Goal: Task Accomplishment & Management: Use online tool/utility

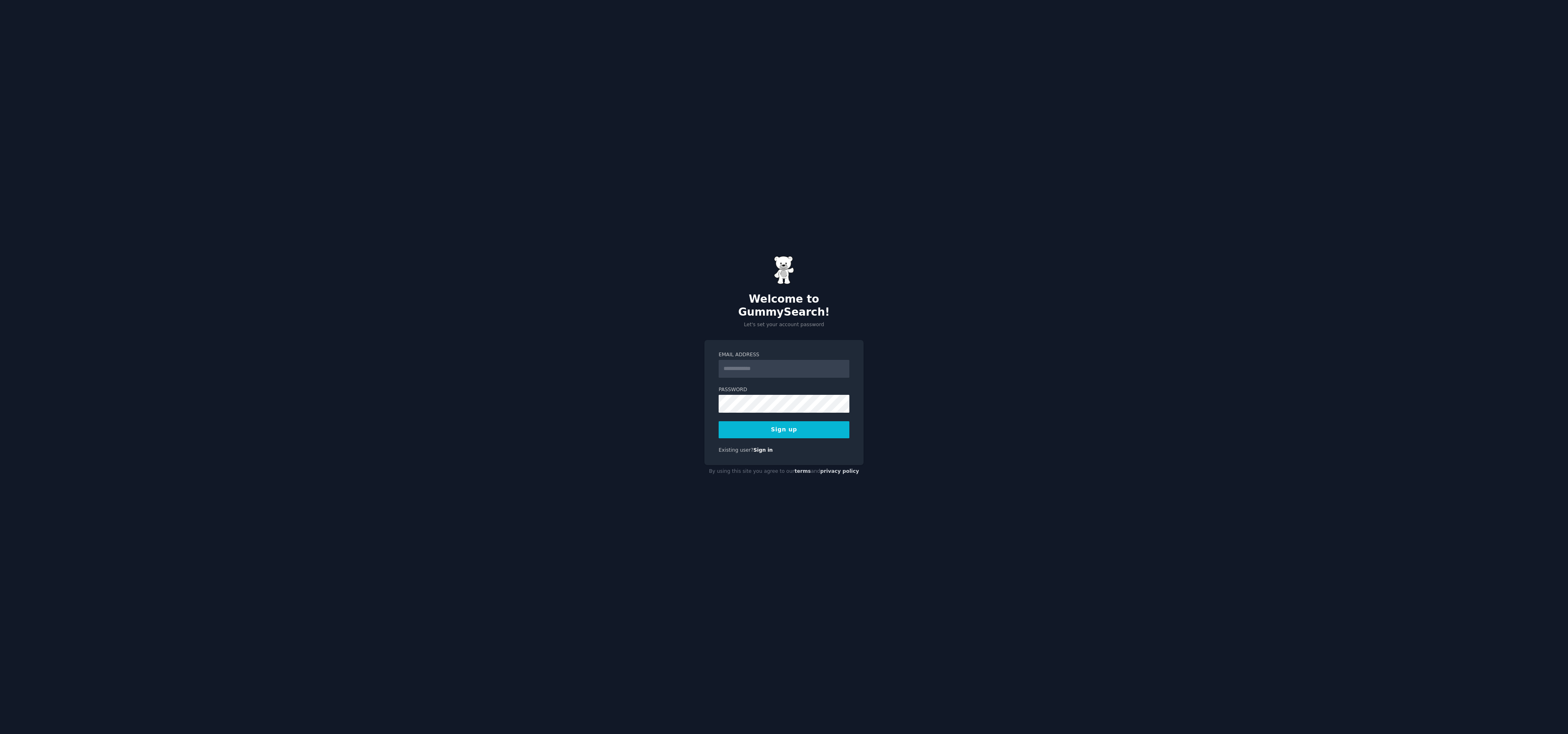
click at [757, 363] on input "Email Address" at bounding box center [784, 368] width 130 height 17
type input "**********"
click at [816, 424] on button "Sign up" at bounding box center [784, 429] width 130 height 17
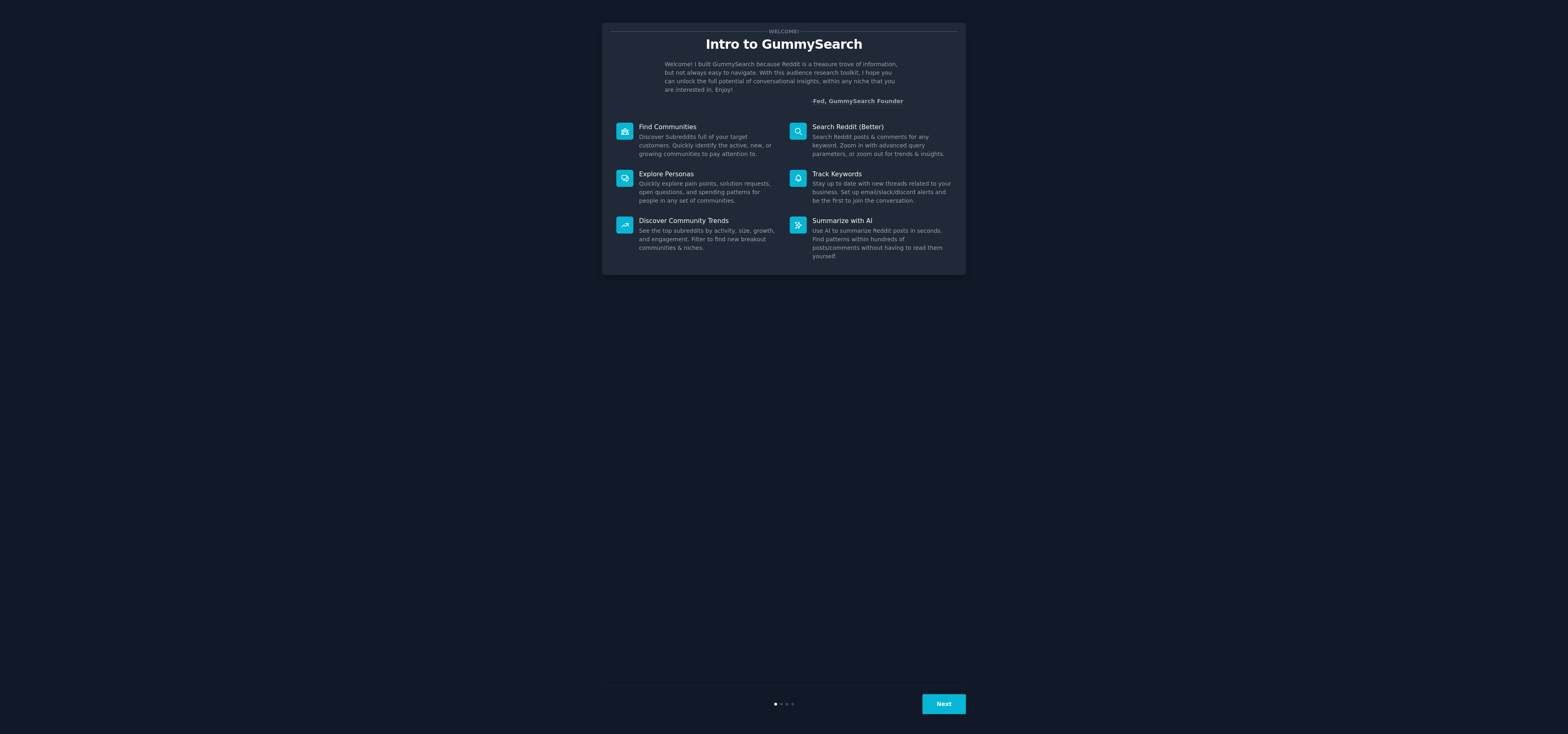
click at [949, 705] on button "Next" at bounding box center [944, 704] width 44 height 20
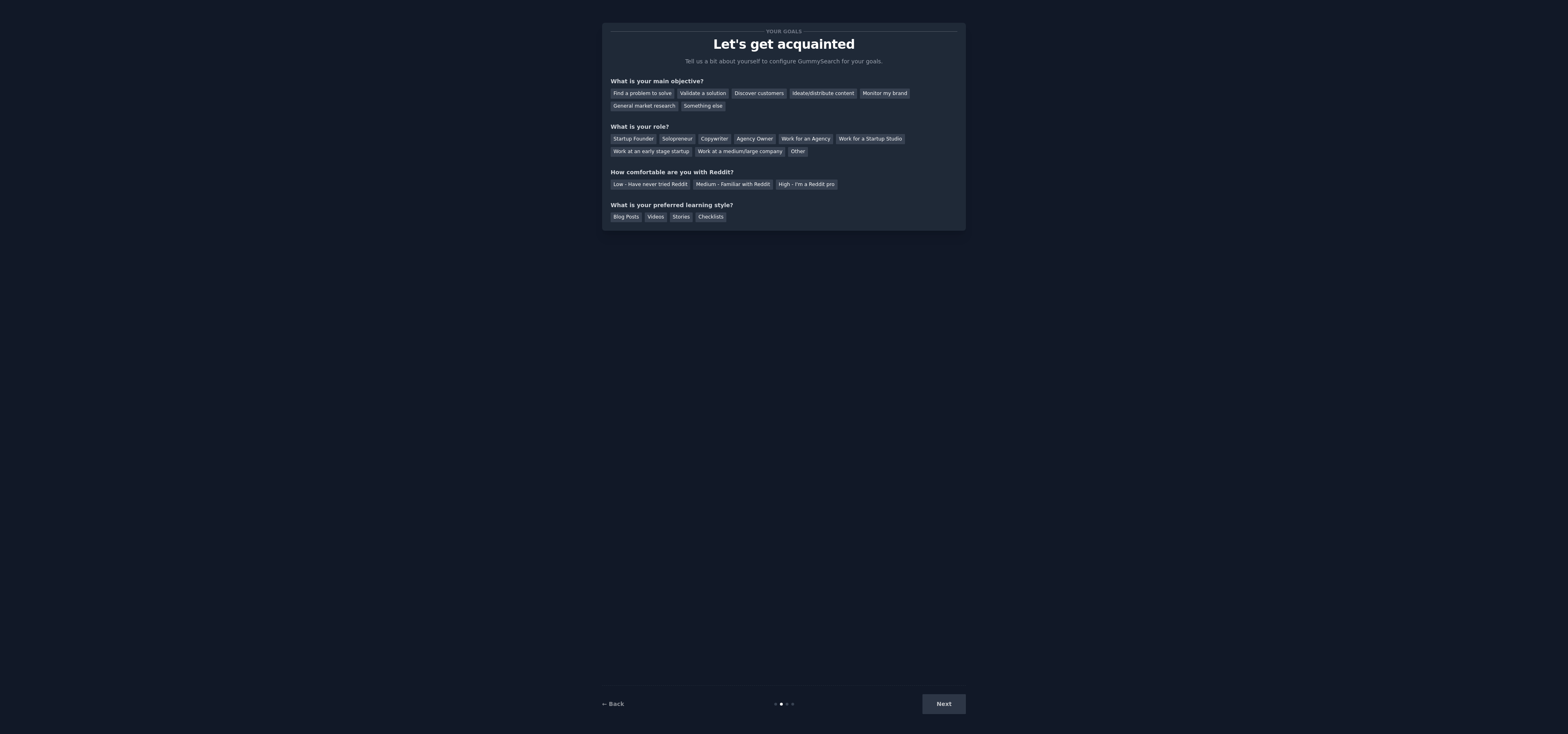
click at [949, 705] on div "Next" at bounding box center [905, 704] width 122 height 20
click at [658, 94] on div "Find a problem to solve" at bounding box center [642, 93] width 64 height 10
click at [670, 138] on div "Solopreneur" at bounding box center [677, 139] width 36 height 10
click at [652, 183] on div "Low - Have never tried Reddit" at bounding box center [650, 184] width 80 height 10
click at [708, 188] on div "Medium - Familiar with Reddit" at bounding box center [733, 184] width 80 height 10
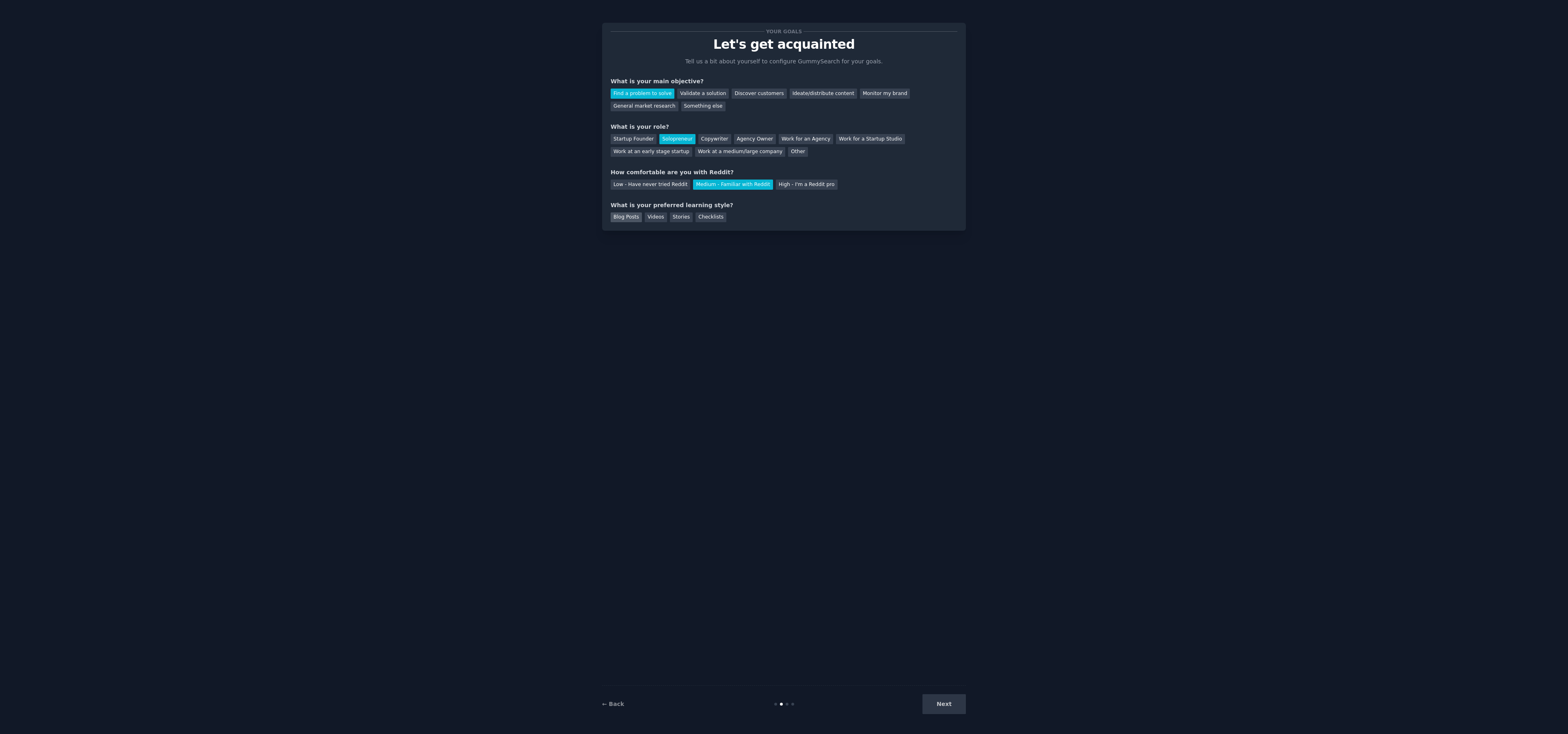
click at [631, 216] on div "Blog Posts" at bounding box center [626, 217] width 31 height 10
click at [941, 704] on button "Next" at bounding box center [944, 704] width 44 height 20
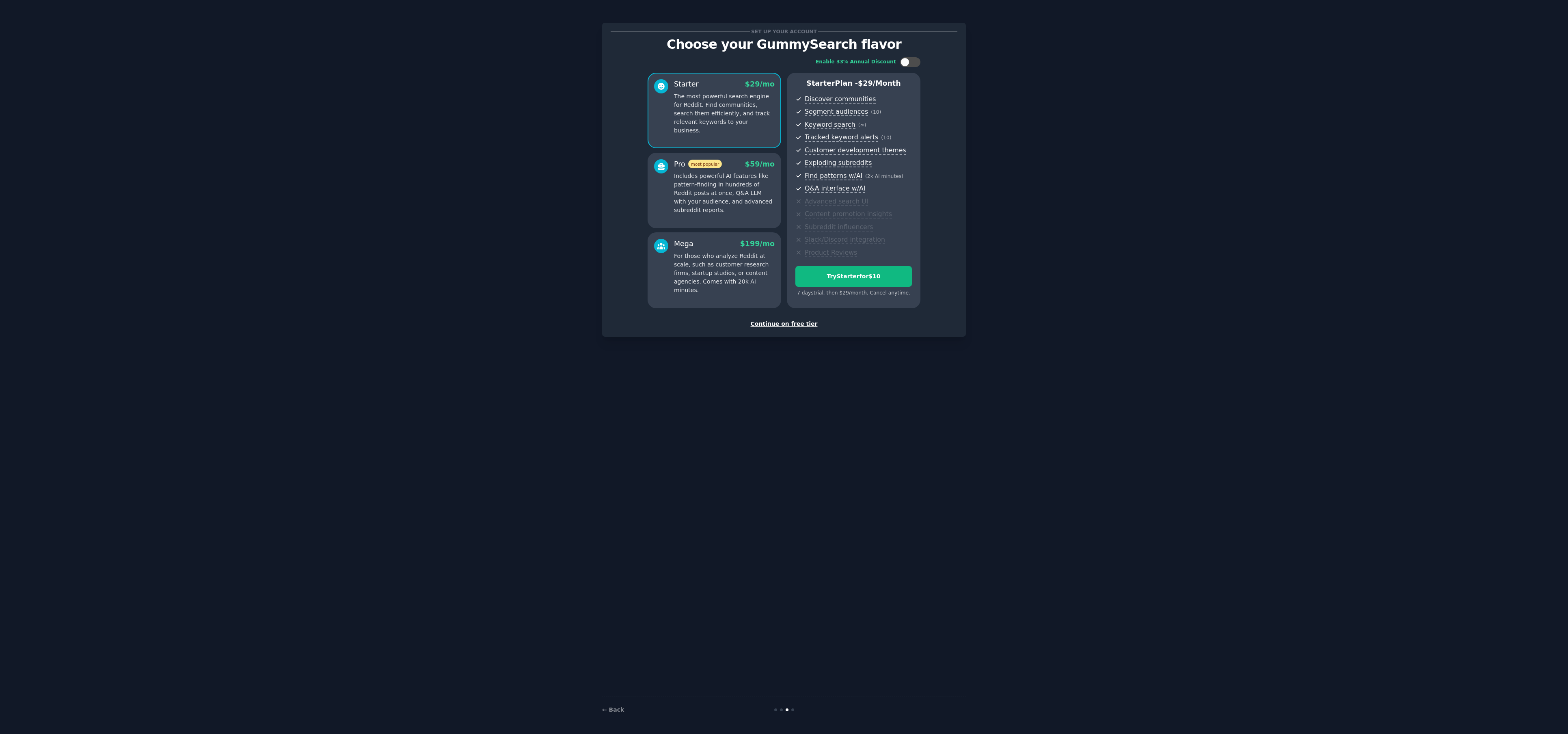
click at [790, 324] on div "Continue on free tier" at bounding box center [784, 324] width 347 height 9
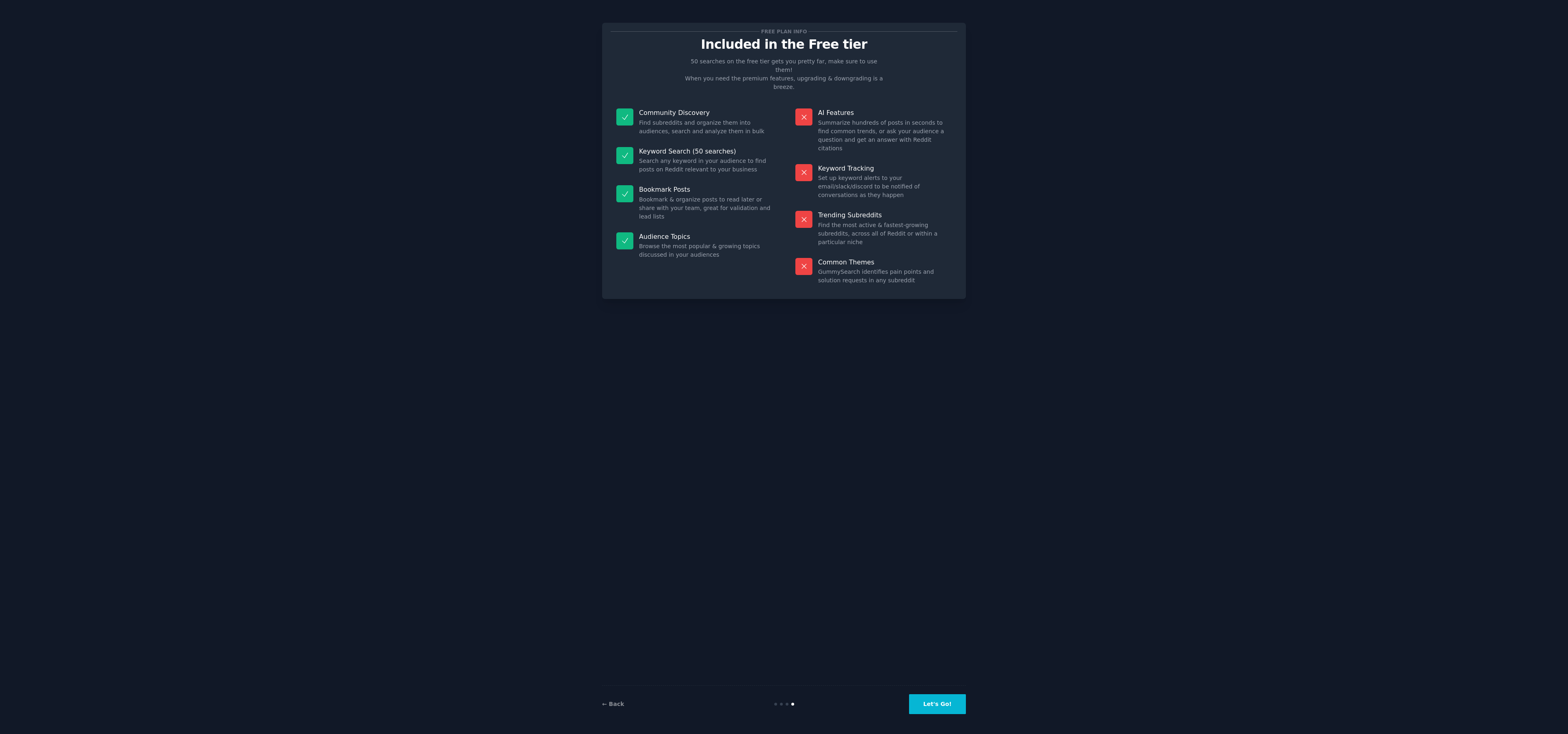
click at [946, 703] on button "Let's Go!" at bounding box center [937, 704] width 56 height 20
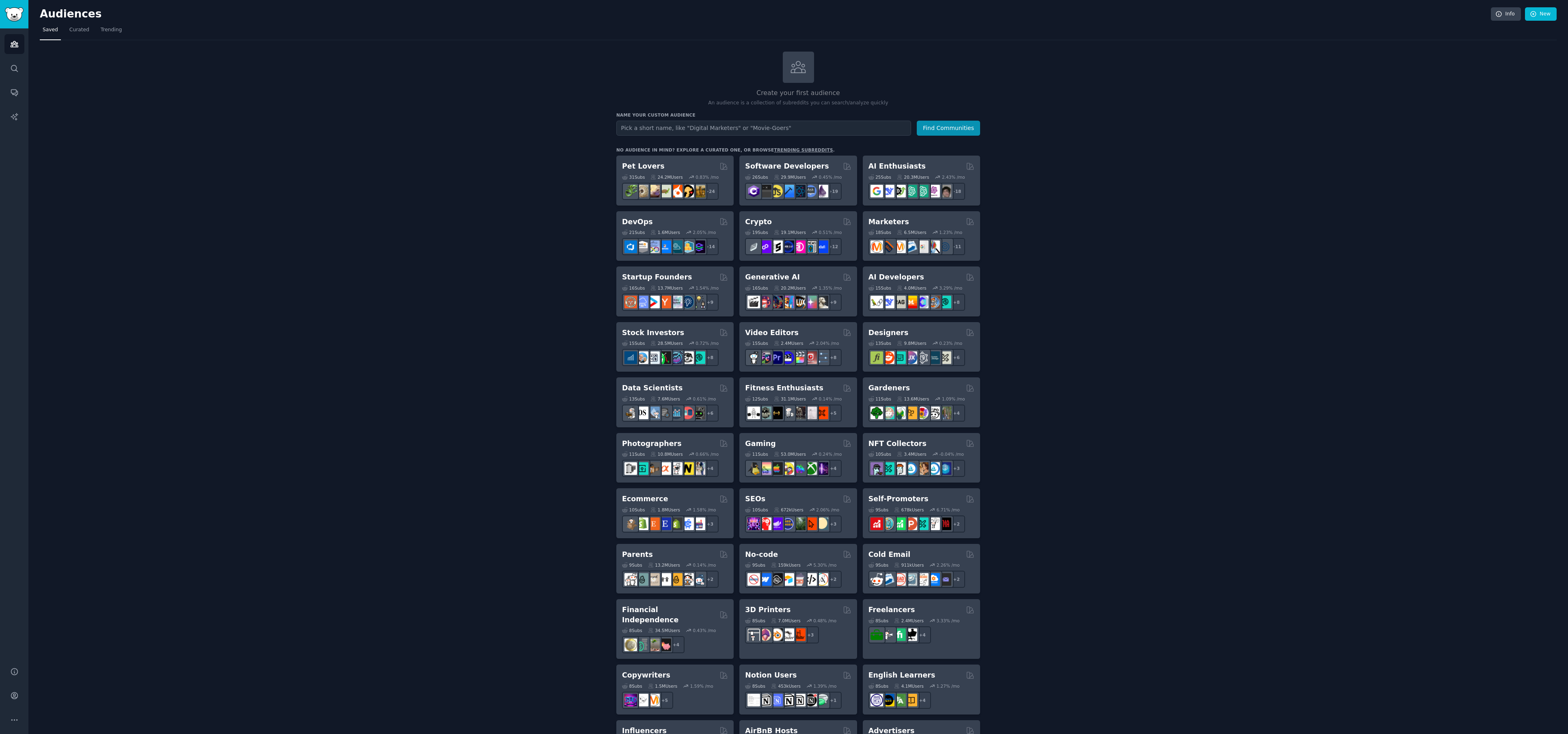
click at [646, 130] on input "text" at bounding box center [763, 128] width 295 height 15
click at [115, 34] on link "Trending" at bounding box center [111, 32] width 27 height 17
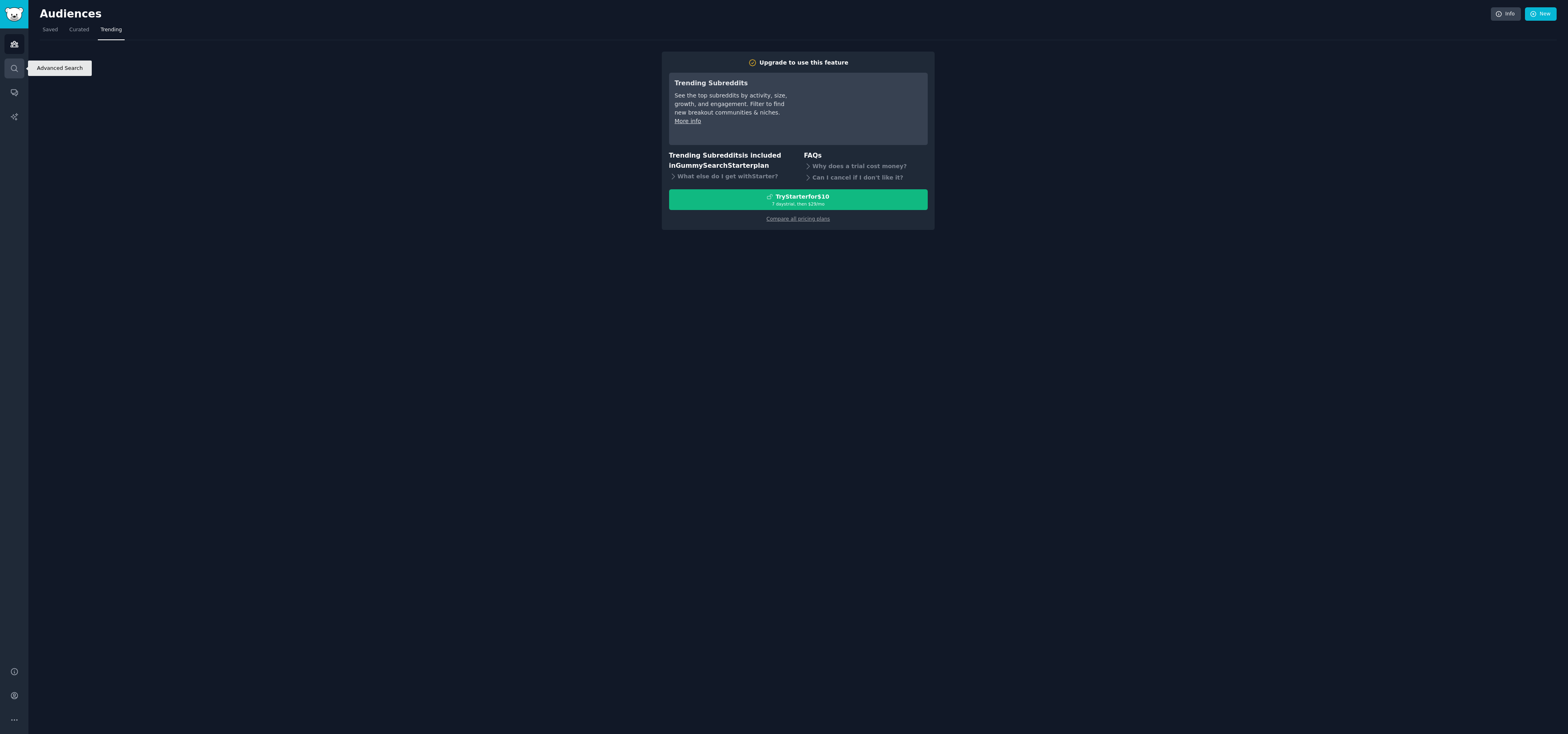
click at [14, 72] on icon "Sidebar" at bounding box center [14, 68] width 9 height 9
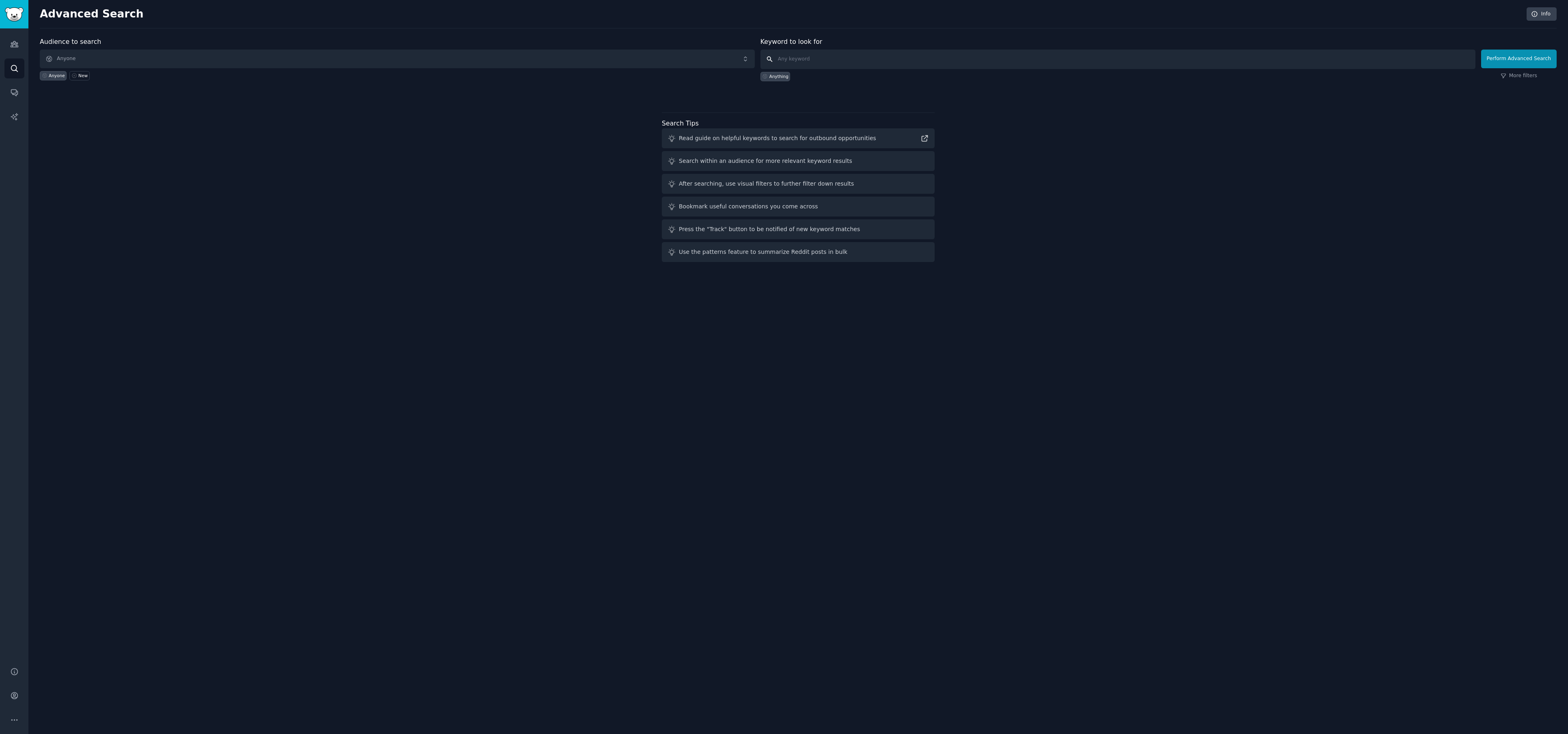
click at [802, 58] on input "text" at bounding box center [1117, 59] width 715 height 20
type input "Lululemon"
click button "Perform Advanced Search" at bounding box center [1519, 58] width 76 height 18
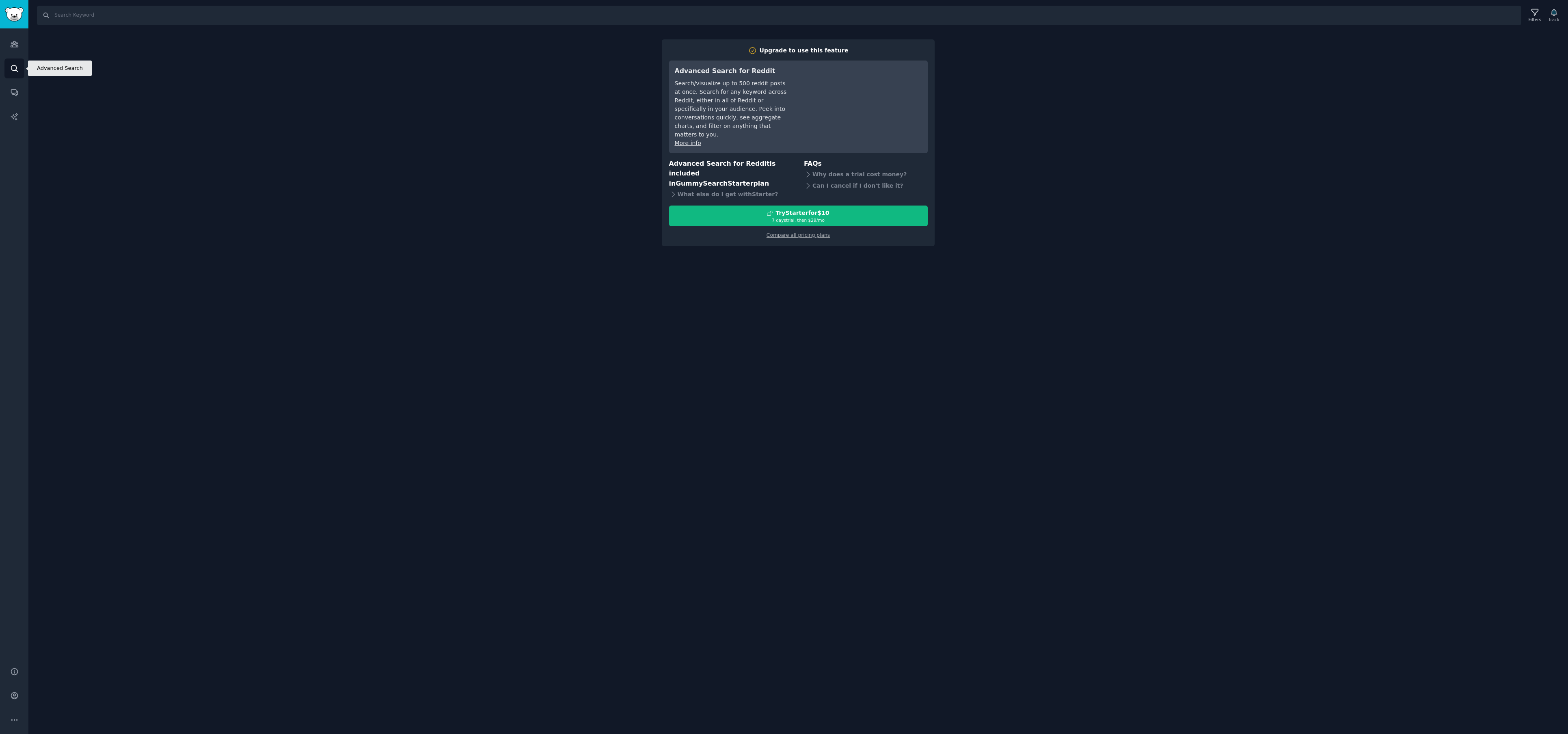
click at [18, 67] on link "Search" at bounding box center [14, 68] width 20 height 20
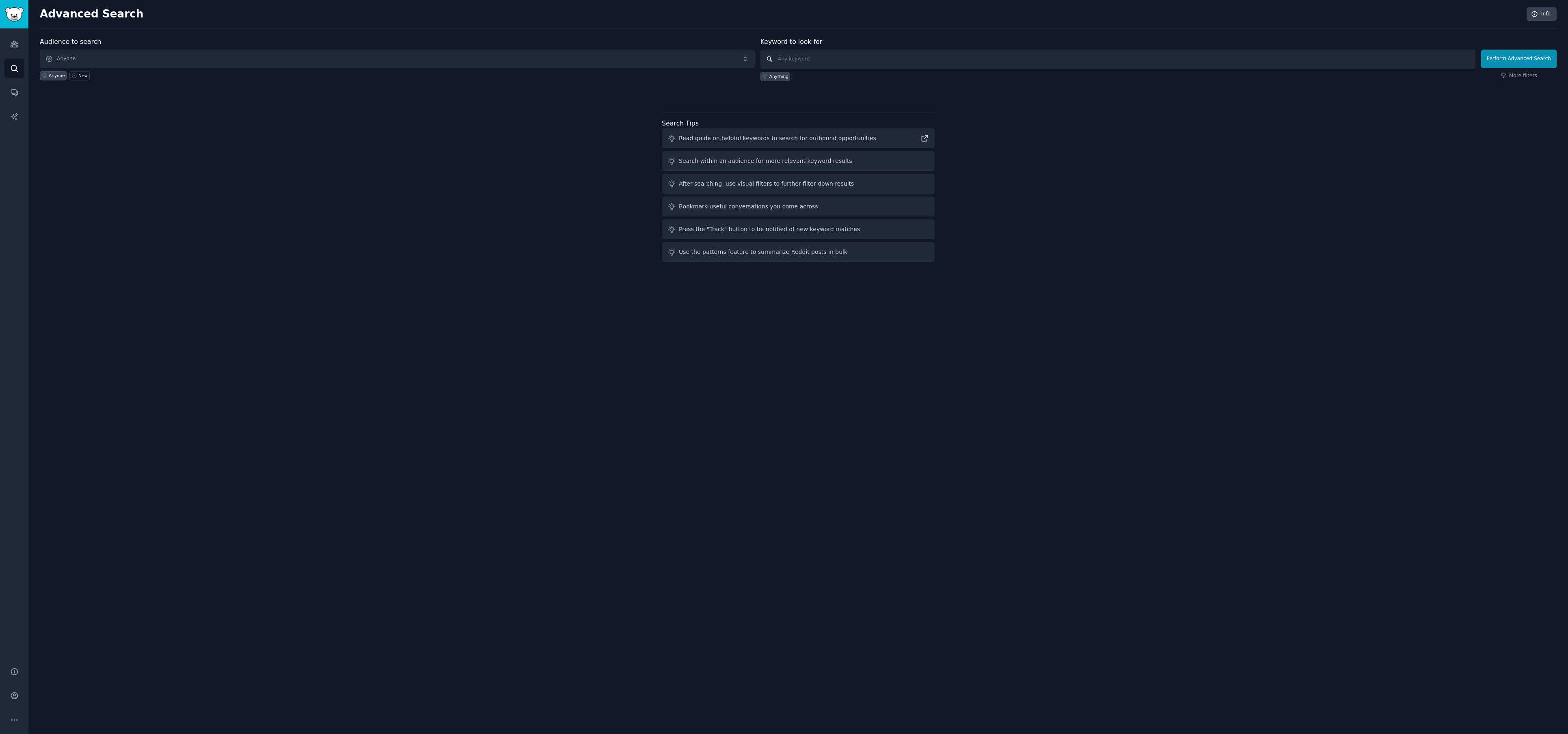
click at [808, 61] on input "text" at bounding box center [1117, 59] width 715 height 20
click at [15, 49] on link "Audiences" at bounding box center [14, 44] width 20 height 20
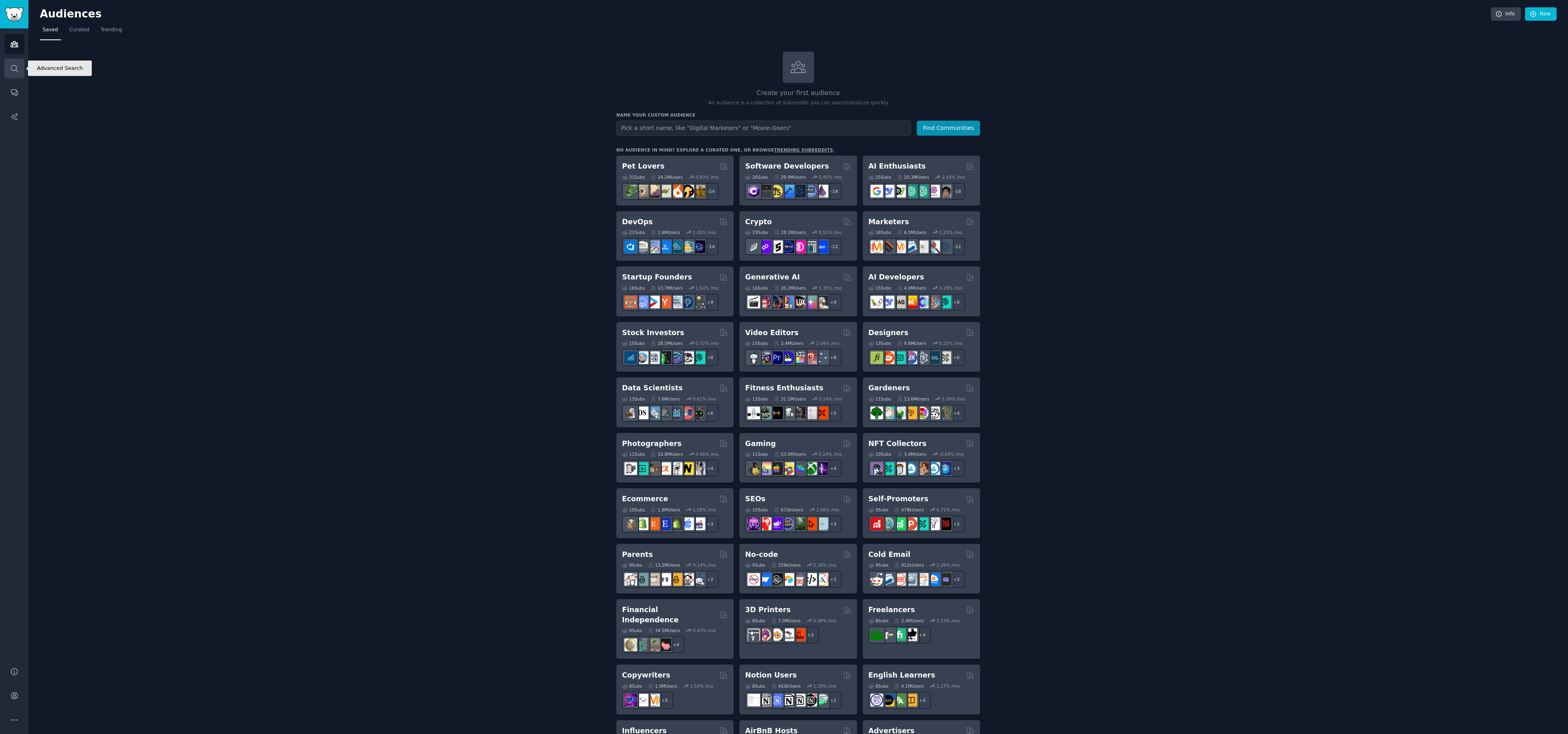
click at [13, 64] on icon "Sidebar" at bounding box center [14, 68] width 9 height 9
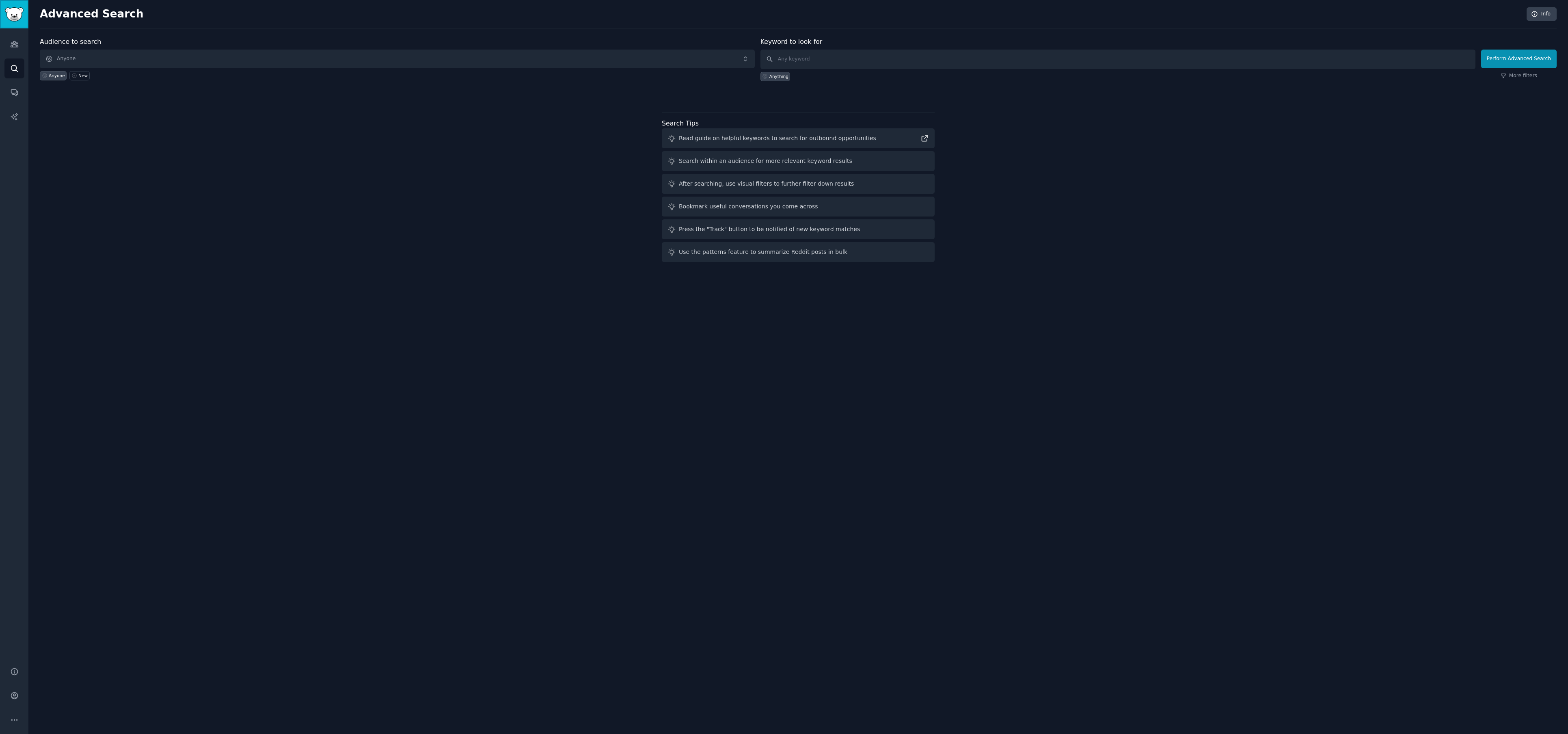
click at [14, 20] on img "Sidebar" at bounding box center [14, 14] width 18 height 14
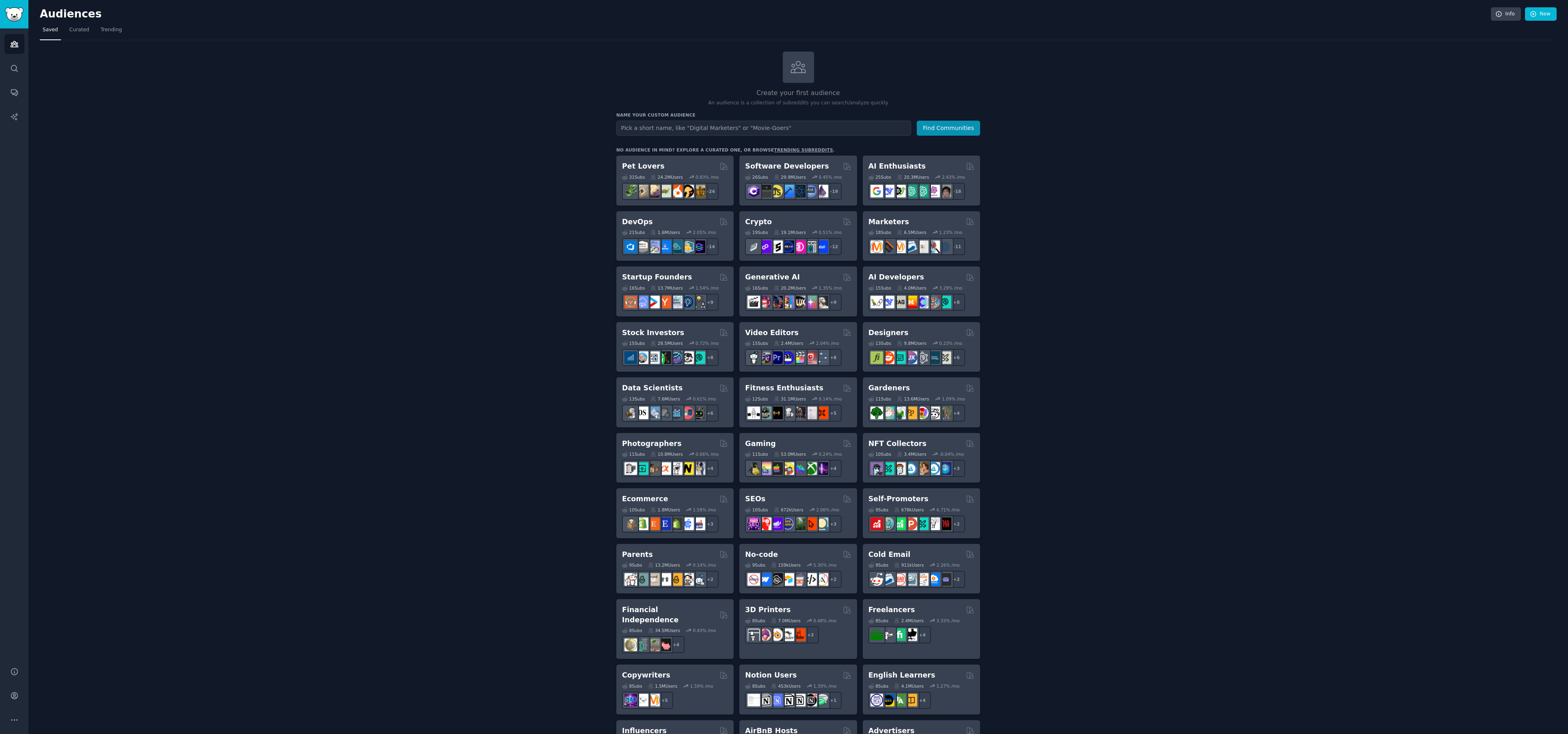
click at [639, 131] on input "text" at bounding box center [763, 128] width 295 height 15
type input "Lululemon"
click at [917, 121] on button "Find Communities" at bounding box center [949, 128] width 64 height 15
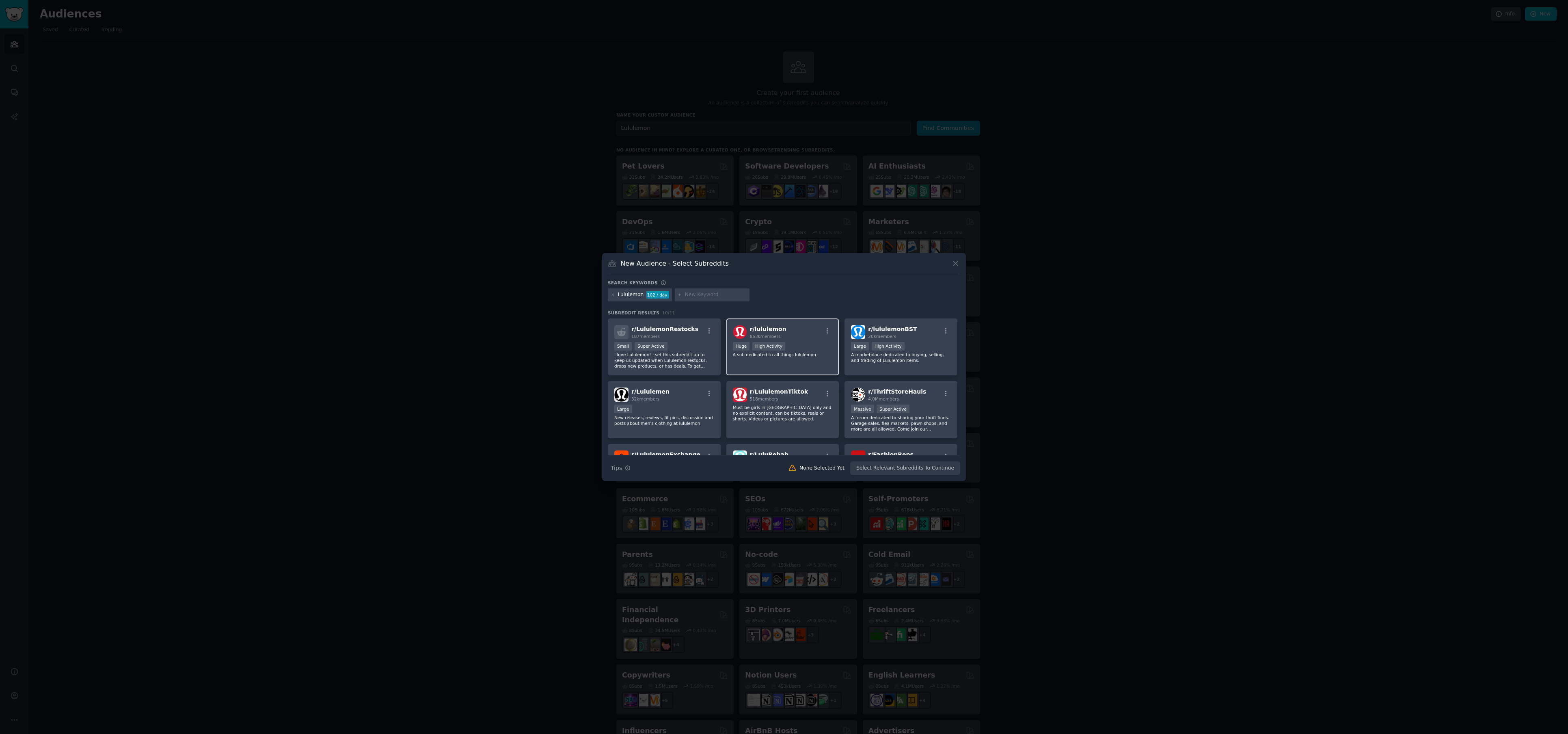
click at [764, 328] on span "r/ lululemon" at bounding box center [768, 329] width 37 height 6
click at [933, 468] on button "Create Audience" at bounding box center [933, 468] width 53 height 14
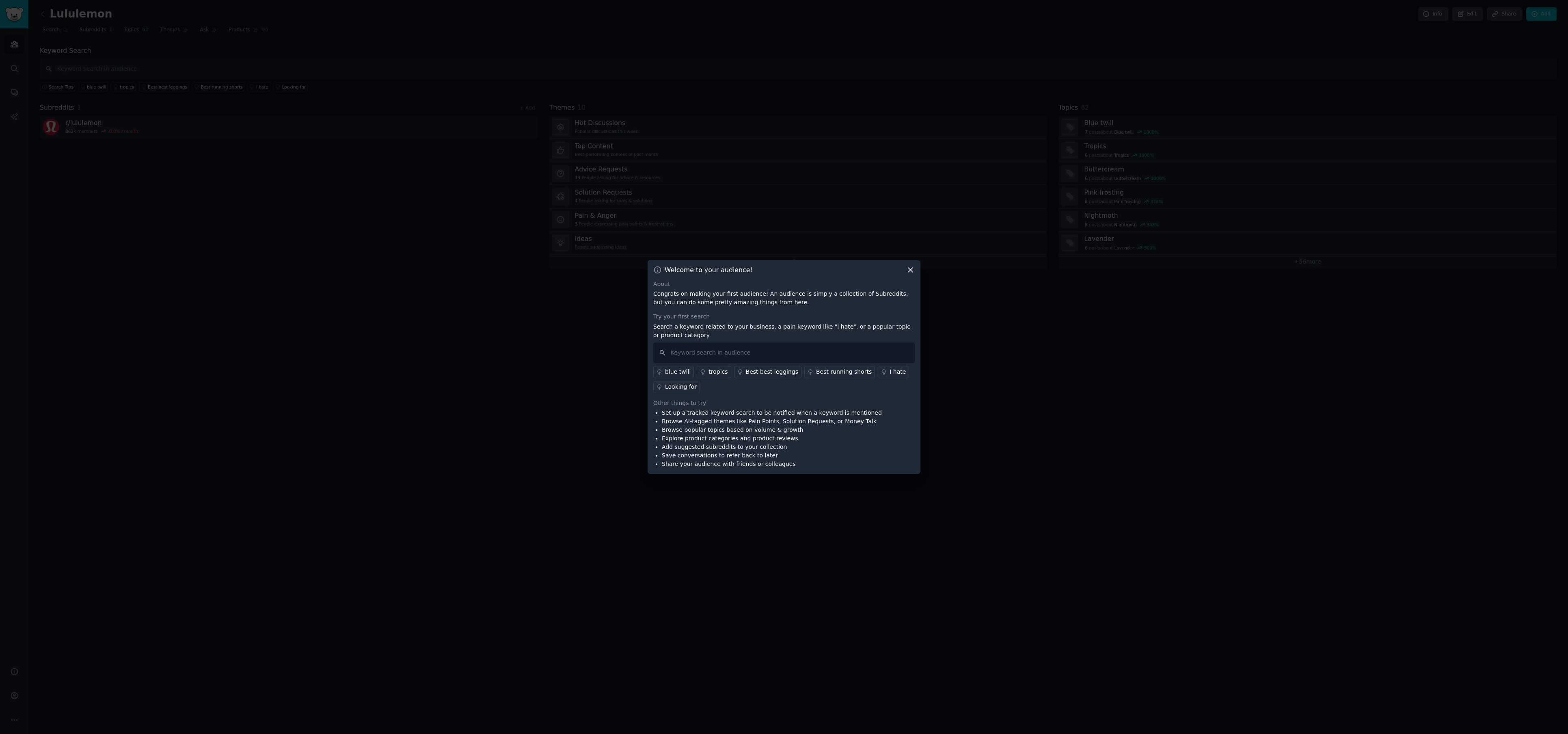
click at [912, 271] on icon at bounding box center [910, 270] width 5 height 5
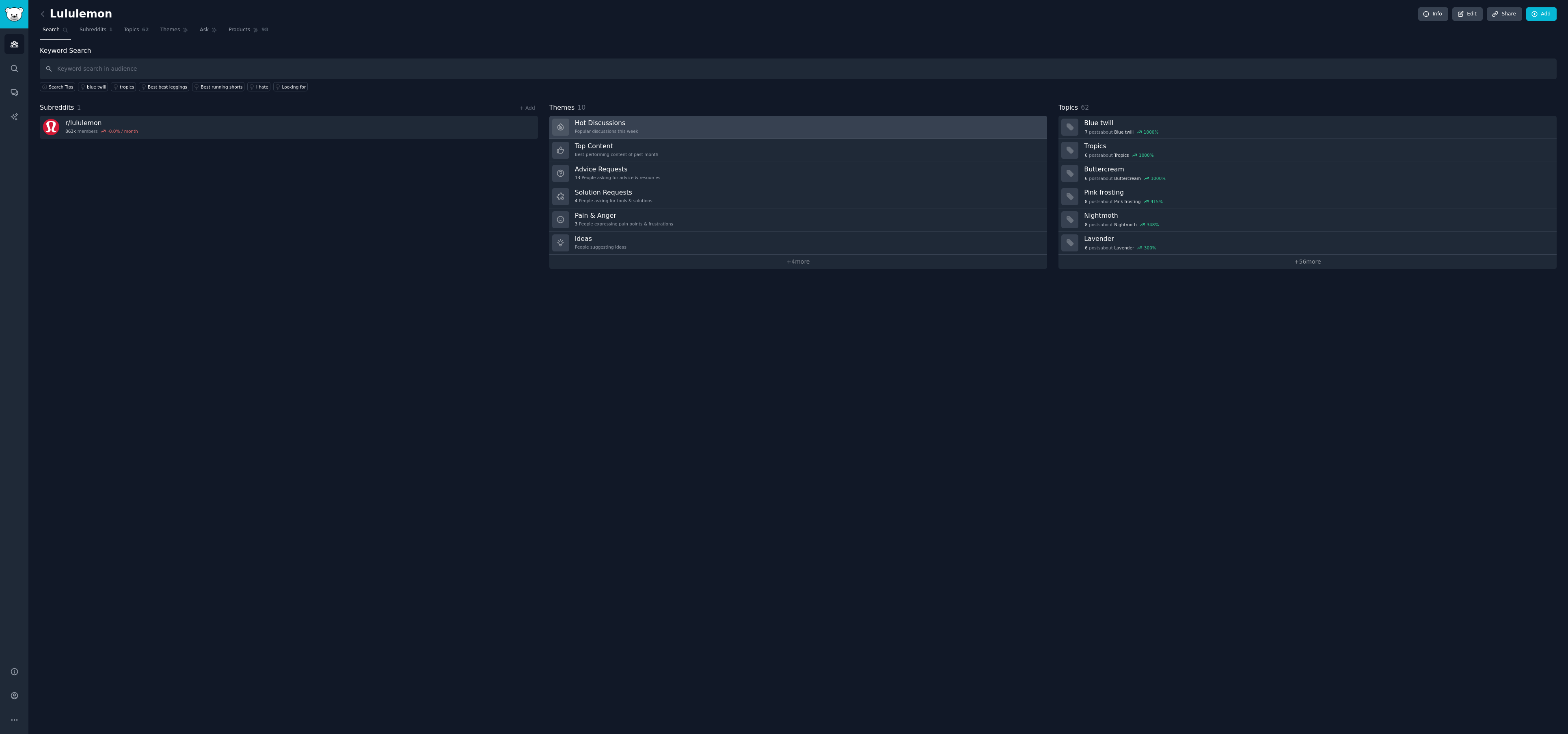
click at [615, 126] on h3 "Hot Discussions" at bounding box center [607, 122] width 64 height 9
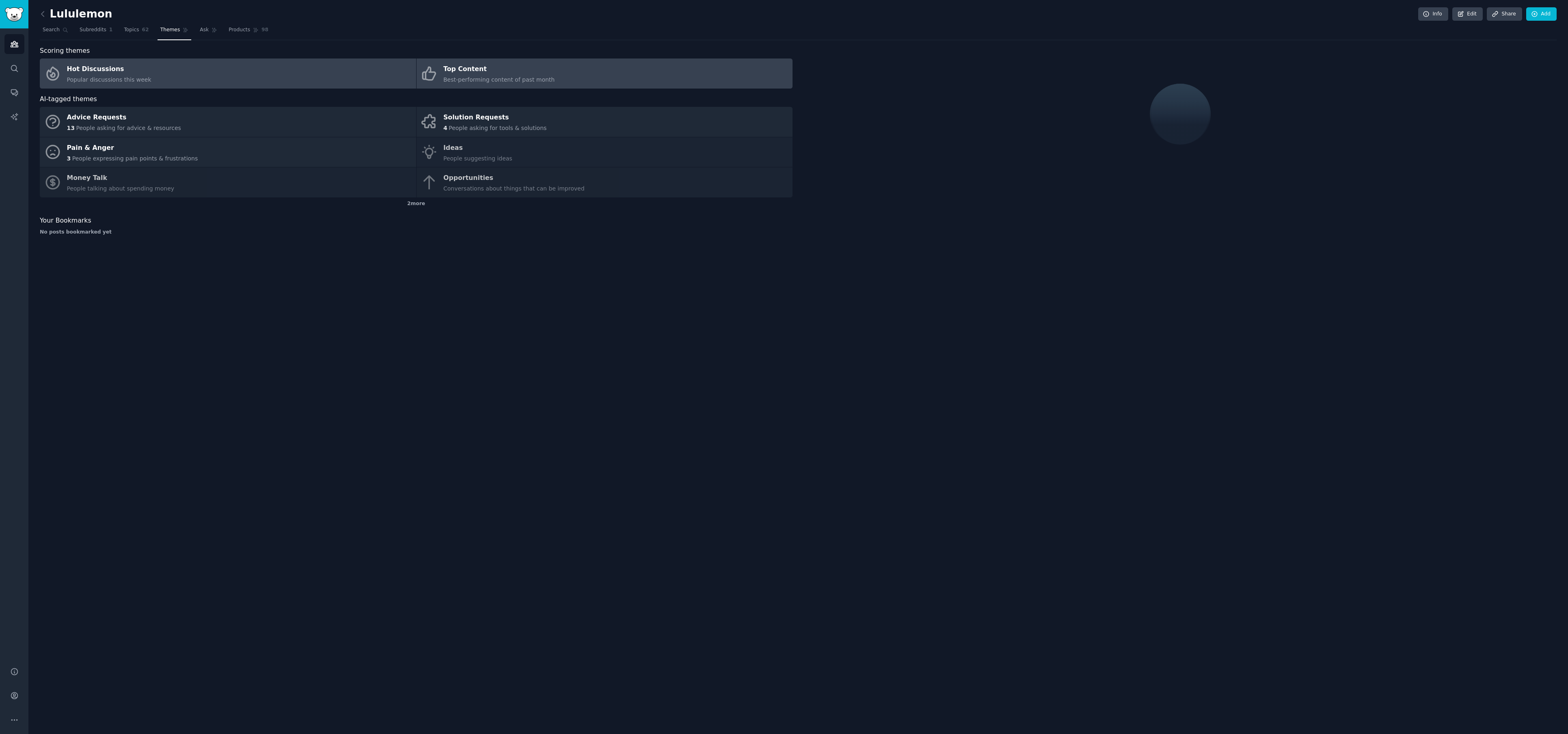
click at [499, 77] on span "Best-performing content of past month" at bounding box center [499, 80] width 111 height 6
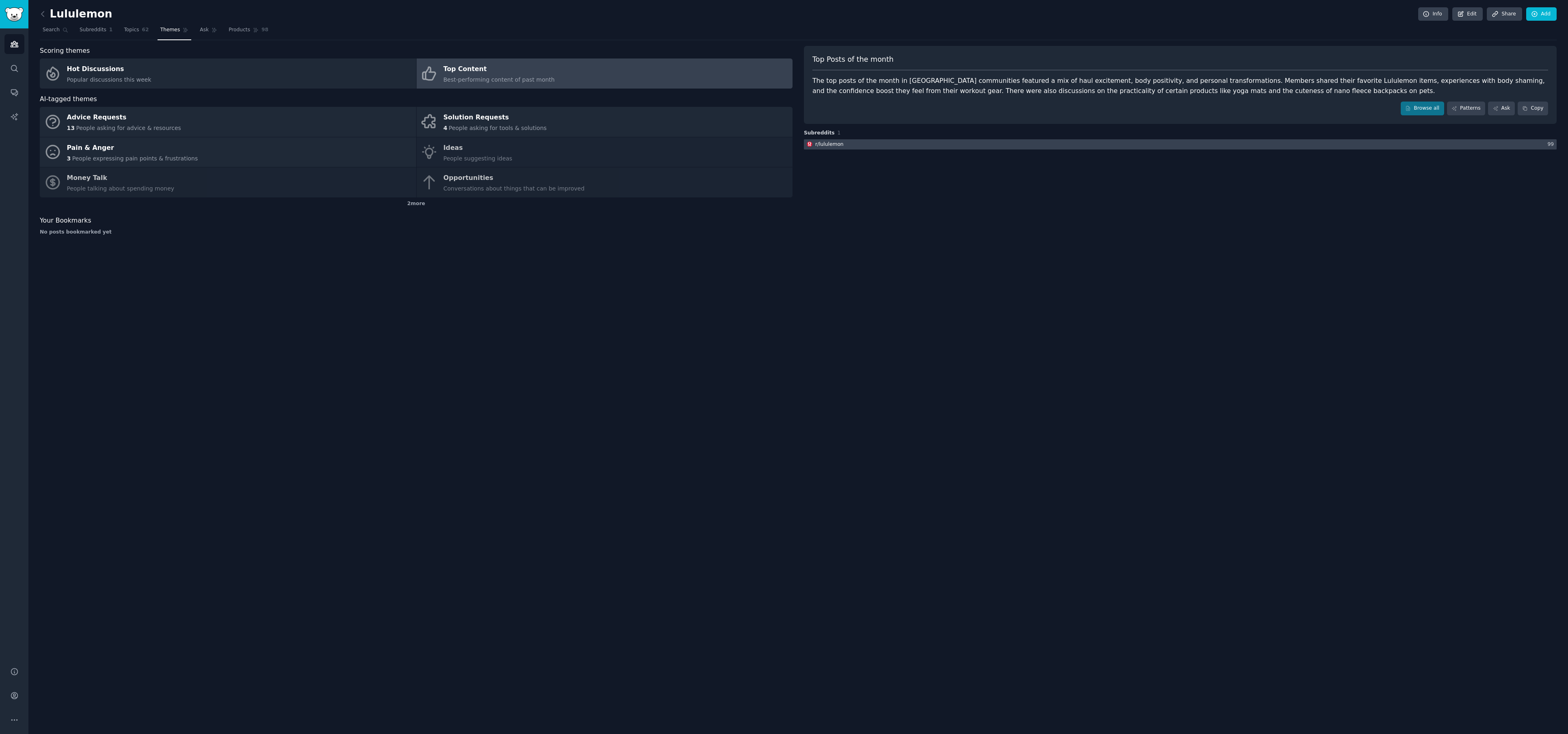
click at [860, 144] on div at bounding box center [1180, 144] width 753 height 10
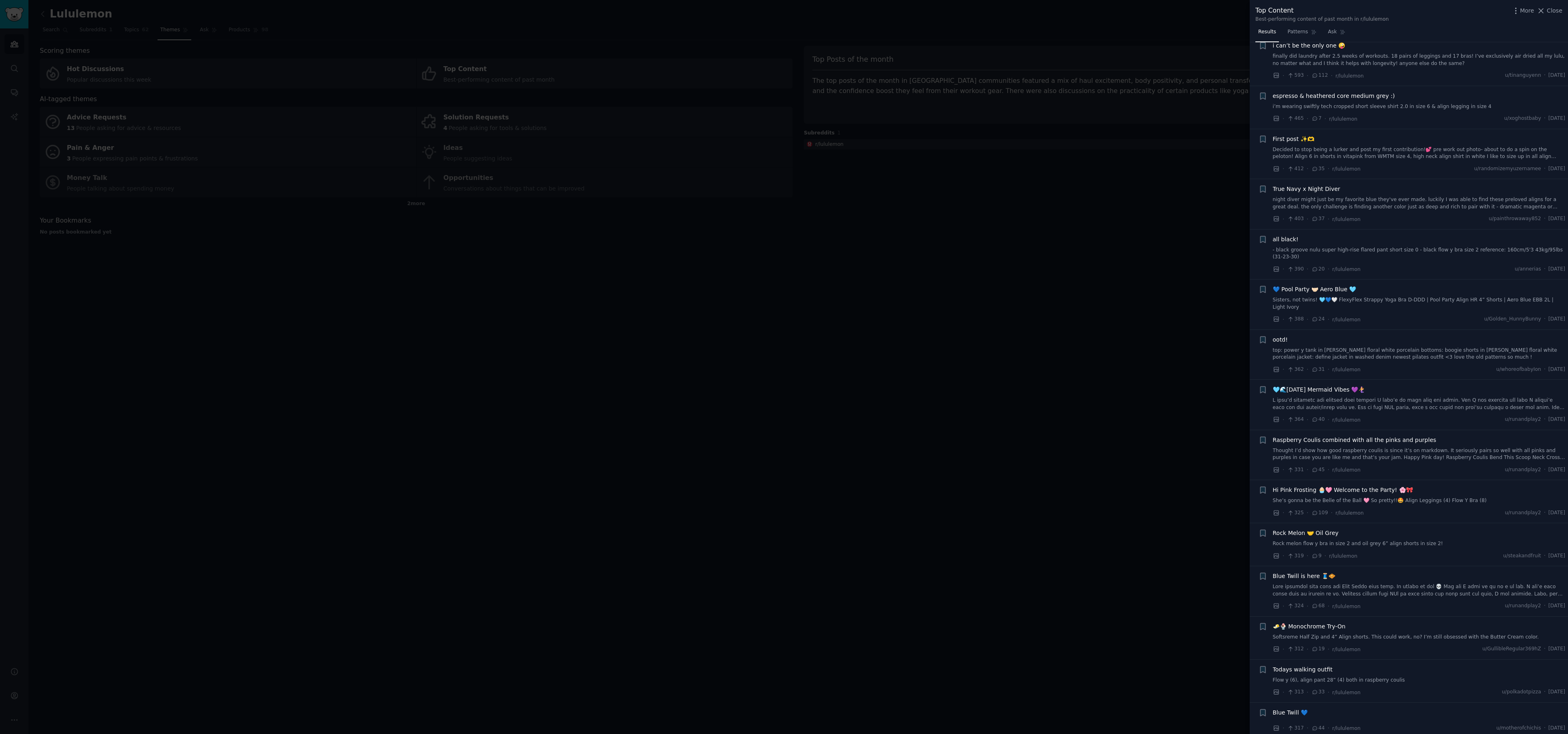
scroll to position [120, 0]
